Goal: Complete application form

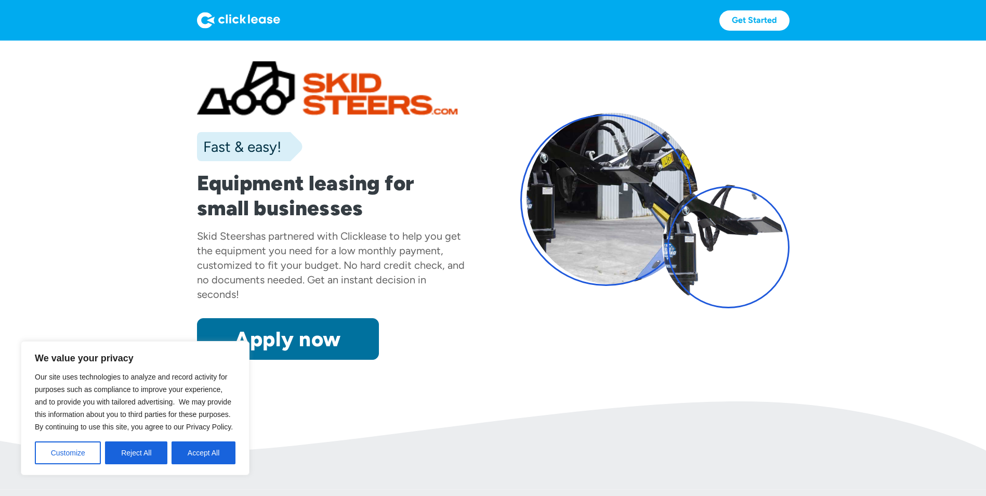
click at [319, 346] on link "Apply now" at bounding box center [288, 339] width 182 height 42
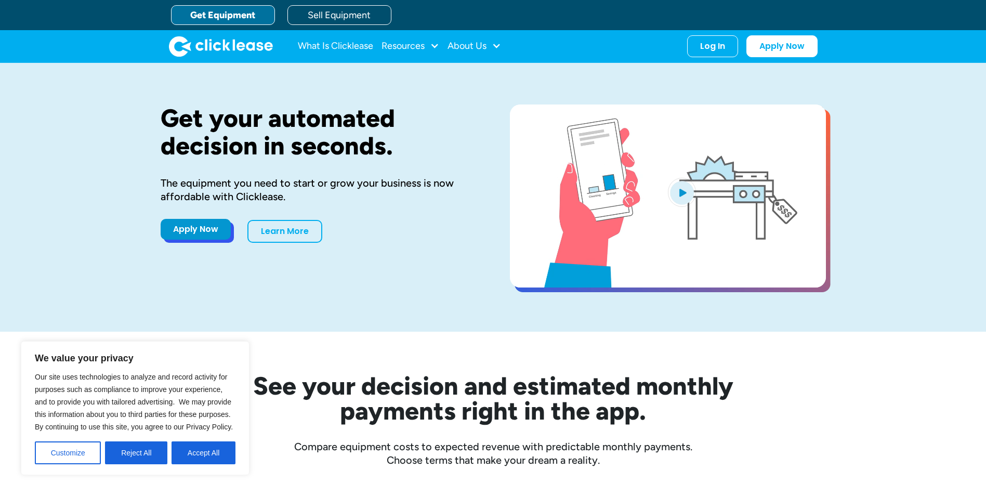
click at [200, 233] on link "Apply Now" at bounding box center [196, 229] width 70 height 21
